Goal: Navigation & Orientation: Understand site structure

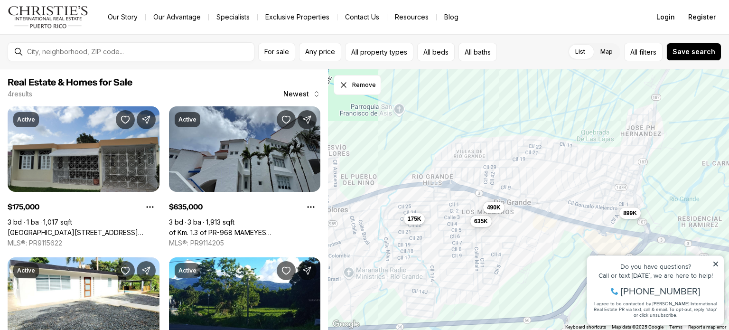
click at [519, 27] on nav "Go to: Homepage Our Story Our Advantage Specialists Exclusive Properties Contac…" at bounding box center [364, 17] width 729 height 34
click at [696, 10] on button "Register" at bounding box center [701, 17] width 39 height 19
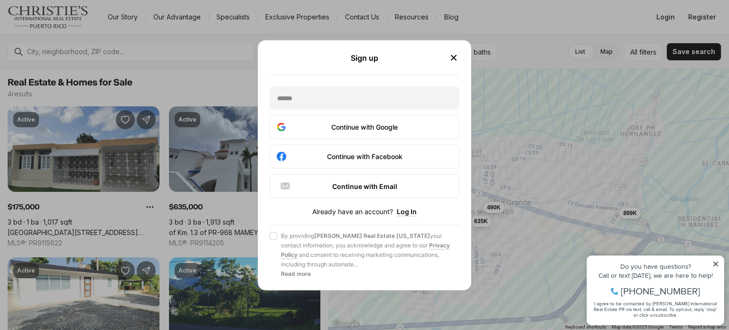
click at [452, 57] on icon "button" at bounding box center [453, 57] width 5 height 5
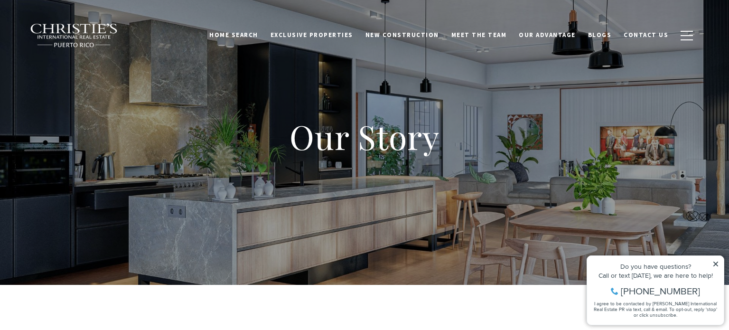
click at [215, 138] on h1 "Our Story" at bounding box center [365, 137] width 380 height 42
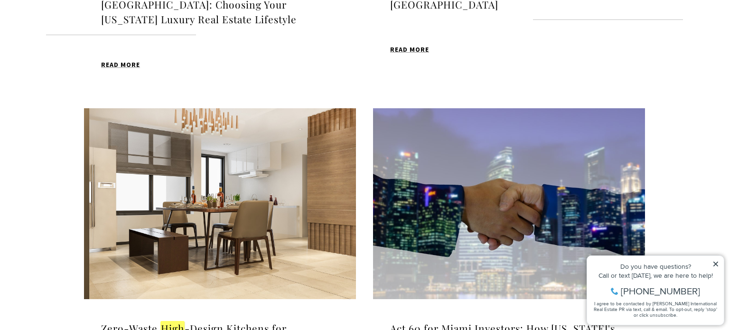
scroll to position [562, 0]
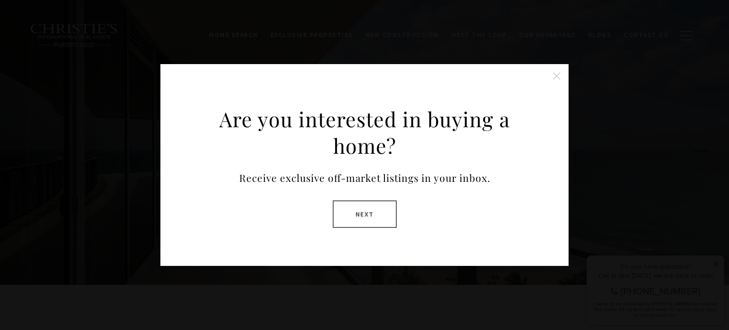
click at [569, 212] on div "Are you interested in buying a home? Receive exclusive off-market listings in y…" at bounding box center [364, 165] width 729 height 330
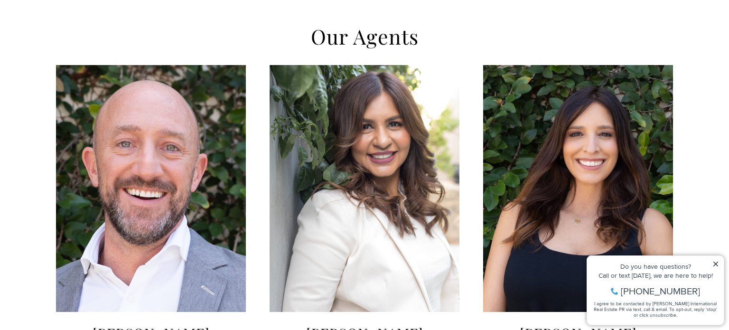
scroll to position [484, 0]
